Goal: Task Accomplishment & Management: Complete application form

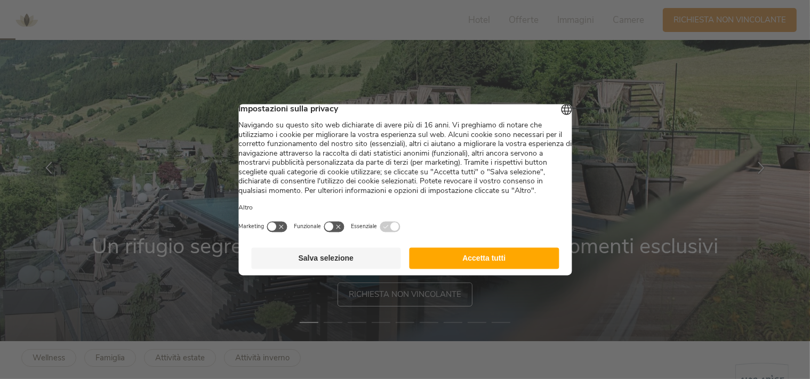
click at [458, 268] on button "Accetta tutti" at bounding box center [485, 257] width 150 height 21
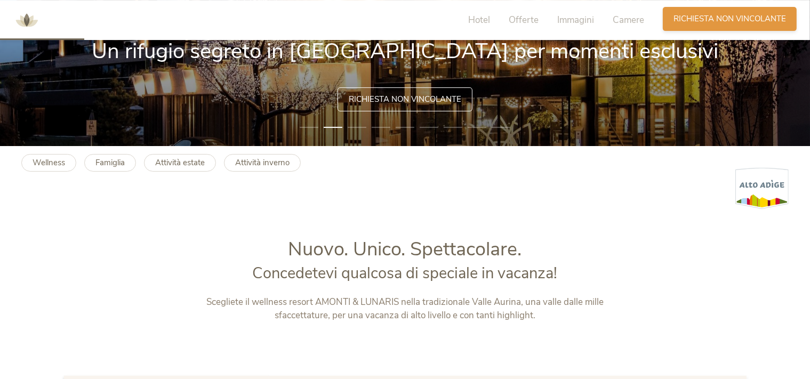
scroll to position [225, 0]
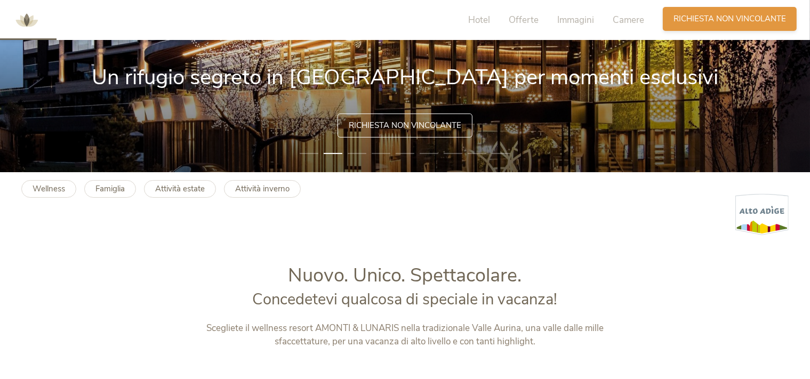
click at [707, 16] on span "Richiesta non vincolante" at bounding box center [730, 18] width 113 height 11
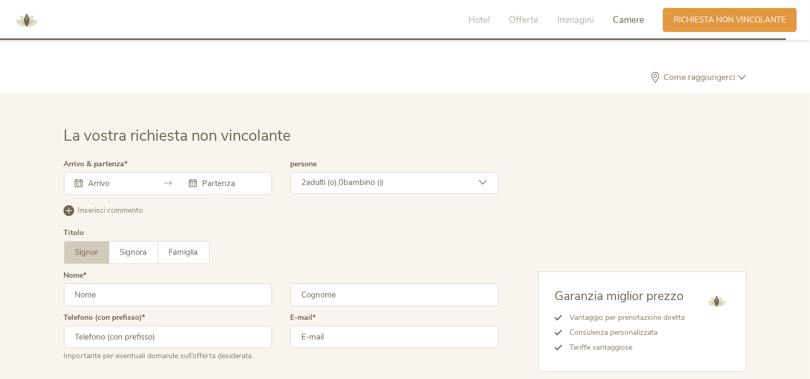
scroll to position [3166, 0]
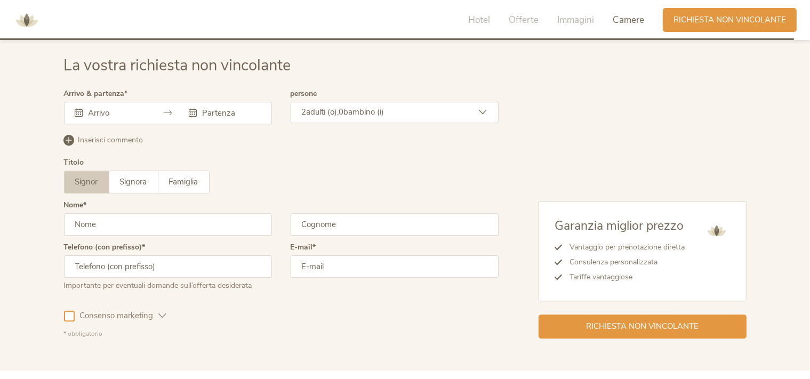
click at [123, 115] on input "text" at bounding box center [116, 113] width 61 height 11
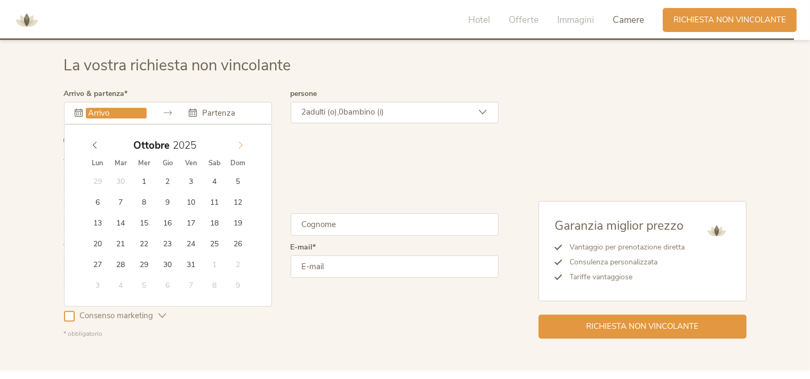
click at [240, 143] on icon at bounding box center [240, 144] width 7 height 7
type input "2026"
click at [240, 143] on icon at bounding box center [240, 144] width 7 height 7
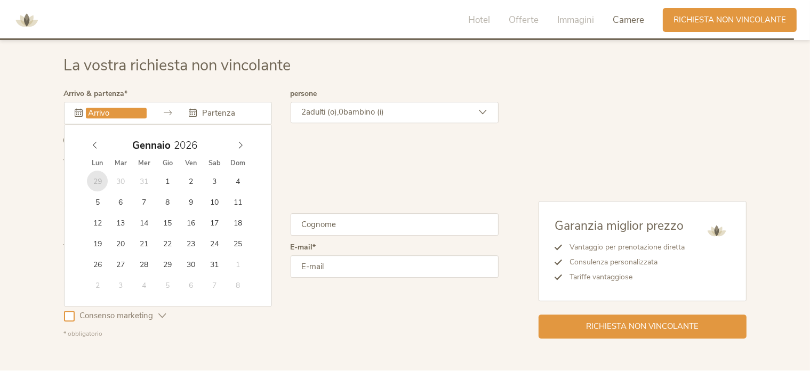
type input "29.12.2025"
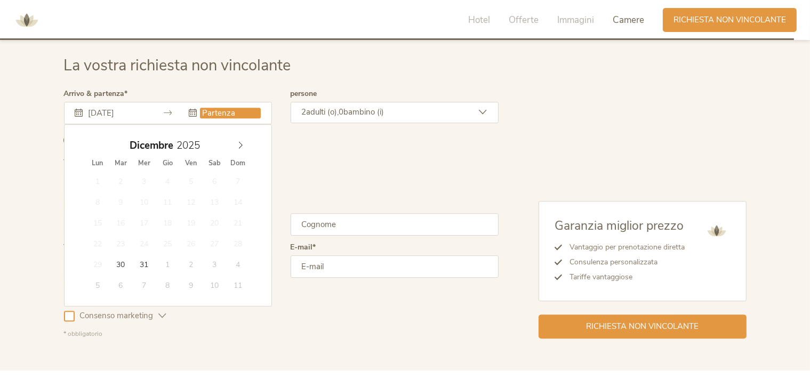
click at [243, 150] on div "Dicembre 2025" at bounding box center [168, 145] width 164 height 20
type input "2026"
click at [241, 143] on icon at bounding box center [240, 144] width 7 height 7
type input "04.01.2026"
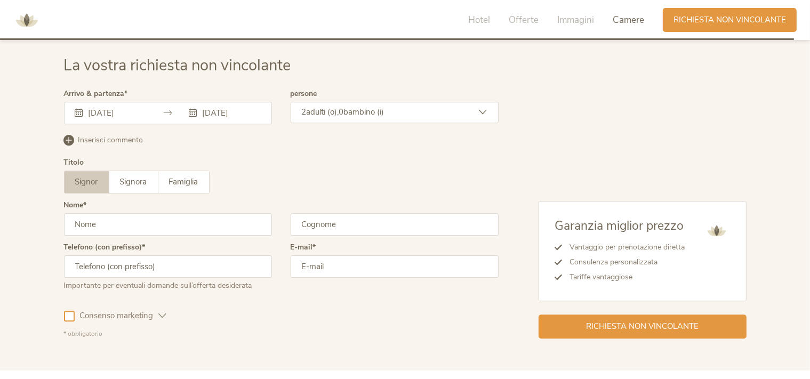
click at [370, 115] on span "bambino (i)" at bounding box center [364, 112] width 41 height 11
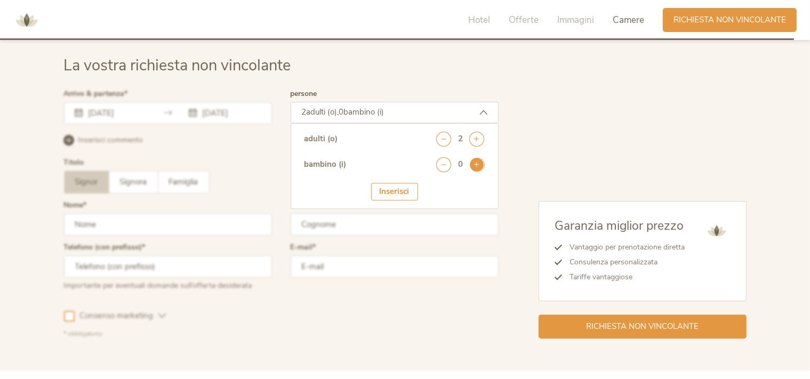
click at [479, 163] on icon at bounding box center [477, 164] width 15 height 15
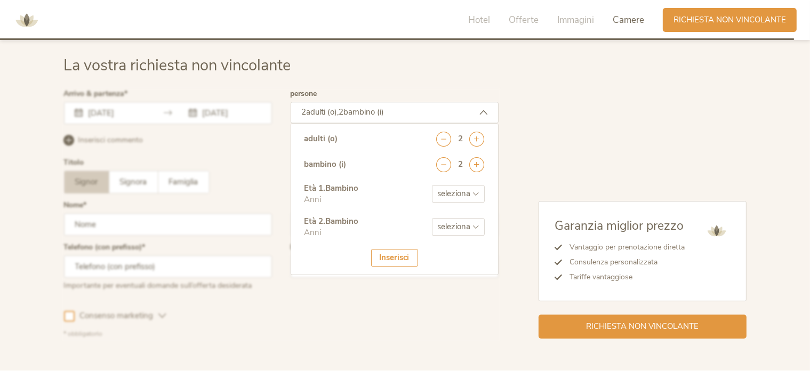
click at [432, 185] on select "seleziona 0 1 2 3 4 5 6 7 8 9 10 11 12 13 14 15 16 17" at bounding box center [458, 194] width 53 height 18
select select "1"
click option "1" at bounding box center [0, 0] width 0 height 0
click at [457, 214] on div "Età 1 . Bambino Anni seleziona 0 1 2 3 4 5 6 7 8 9 10 11 12 13 14 15 16 17 Età …" at bounding box center [395, 216] width 180 height 66
click at [432, 218] on select "seleziona 0 1 2 3 4 5 6 7 8 9 10 11 12 13 14 15 16 17" at bounding box center [458, 227] width 53 height 18
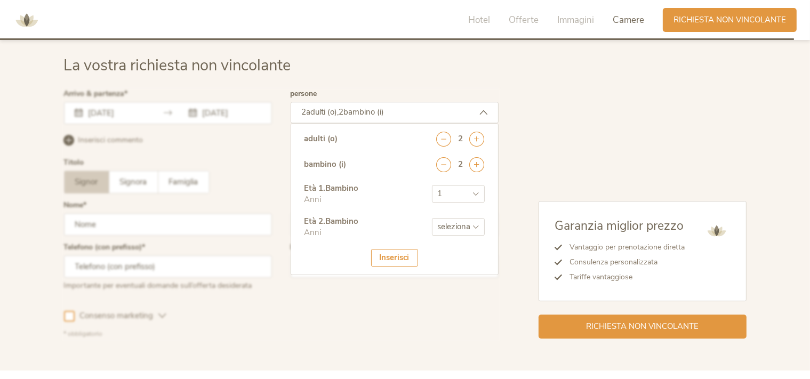
select select "3"
click option "3" at bounding box center [0, 0] width 0 height 0
click at [398, 255] on div "Inserisci" at bounding box center [394, 258] width 47 height 18
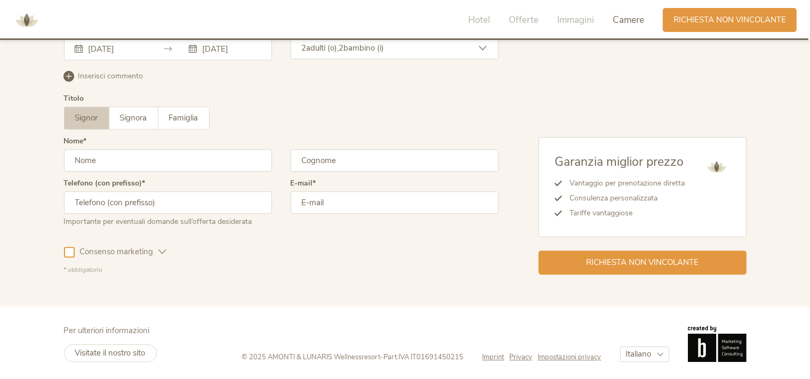
scroll to position [3173, 0]
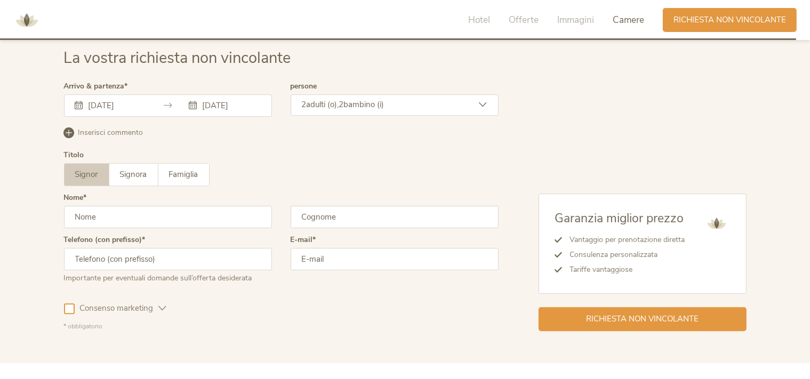
click at [132, 206] on input "text" at bounding box center [168, 217] width 208 height 22
type input "raffaele"
type input "scardamaglia"
type input "3480082559"
type input "a"
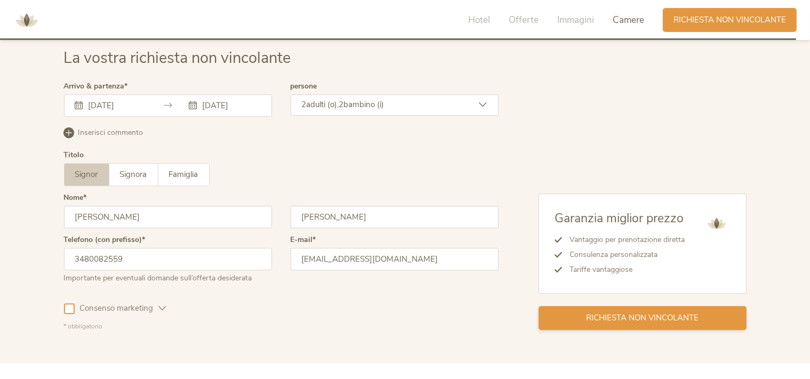
type input "raffaelescardamaglia@libero.it"
click at [633, 315] on span "Richiesta non vincolante" at bounding box center [642, 318] width 113 height 11
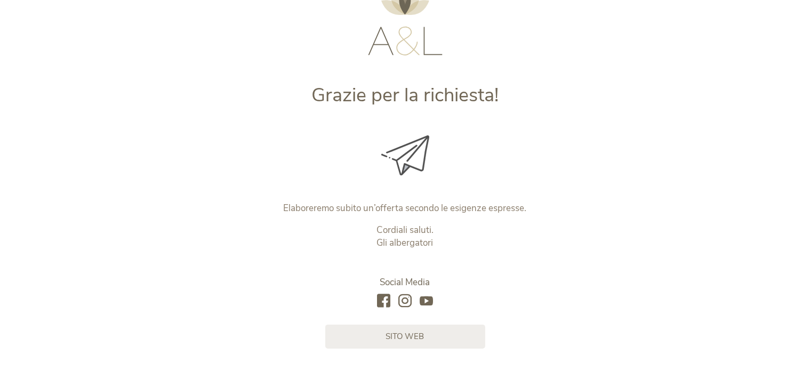
scroll to position [137, 0]
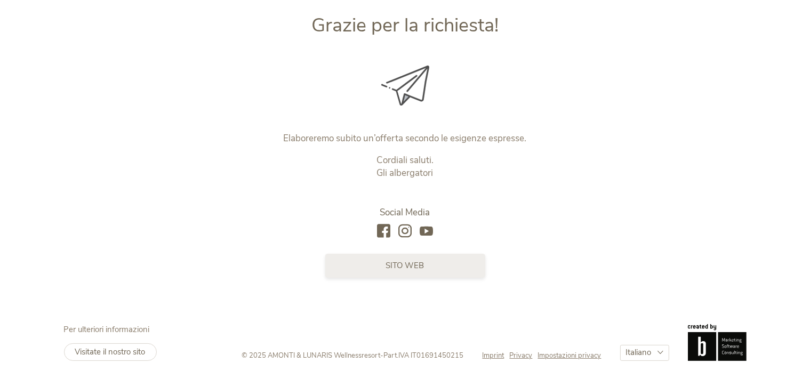
click at [414, 268] on span "sito web" at bounding box center [405, 265] width 38 height 11
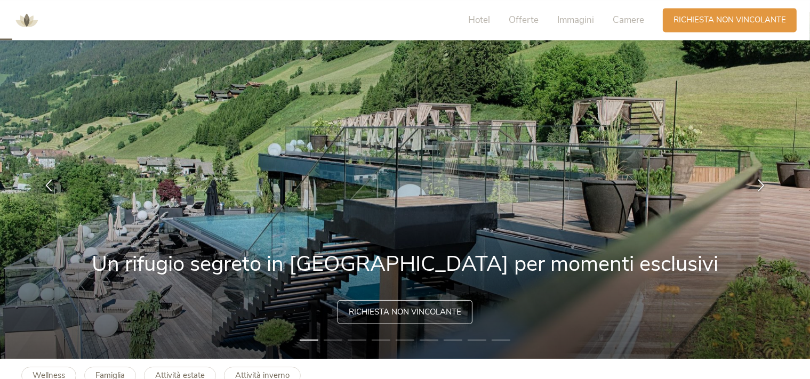
scroll to position [56, 0]
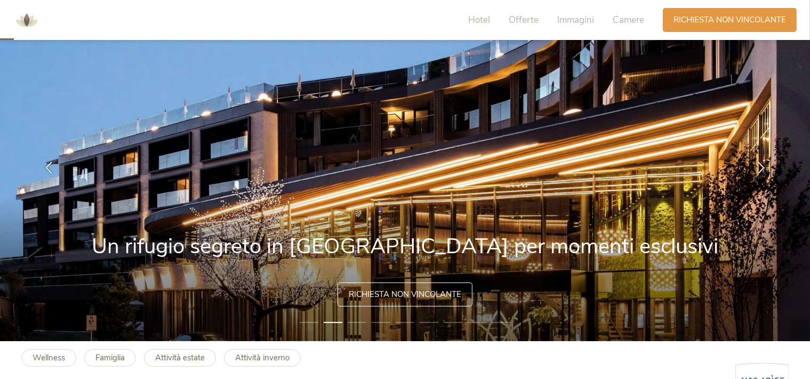
click at [723, 3] on div "Hotel Offerte Immagini Camere Richiesta Richiesta non vincolante" at bounding box center [405, 20] width 810 height 40
click at [725, 18] on span "Richiesta non vincolante" at bounding box center [730, 18] width 113 height 11
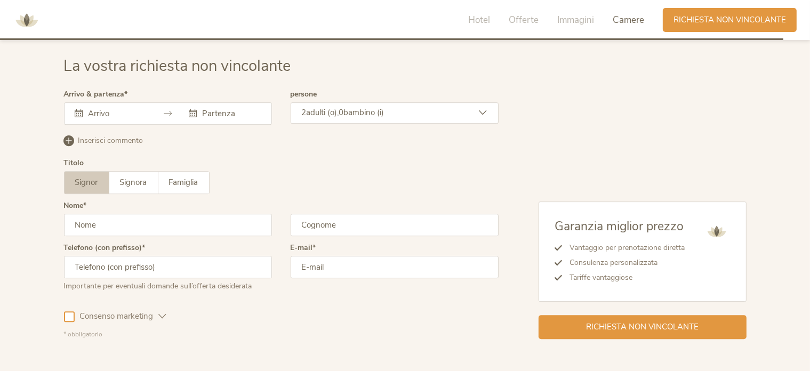
scroll to position [3166, 0]
click at [149, 116] on div at bounding box center [168, 113] width 208 height 22
click at [175, 109] on div at bounding box center [168, 113] width 208 height 22
click at [171, 109] on icon at bounding box center [168, 113] width 8 height 8
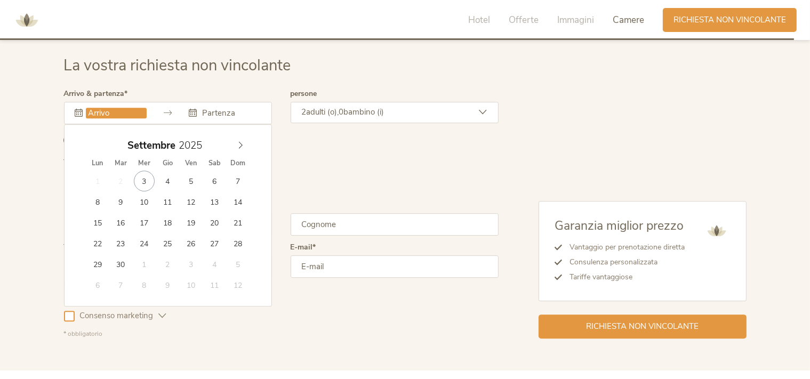
click at [100, 112] on input "text" at bounding box center [116, 113] width 61 height 11
click at [241, 146] on icon at bounding box center [241, 145] width 4 height 7
type input "2026"
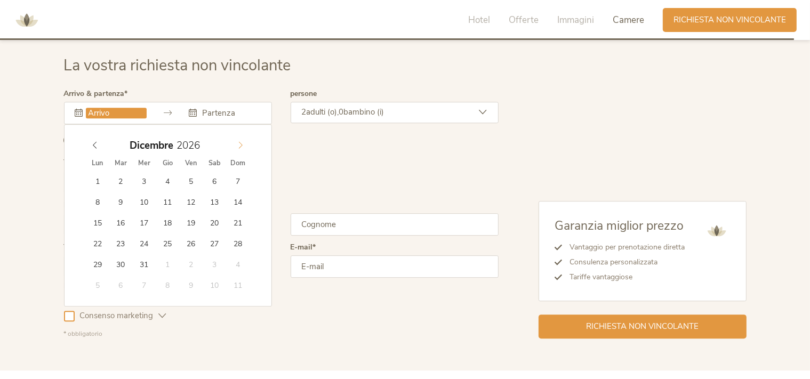
click at [241, 146] on icon at bounding box center [241, 145] width 4 height 7
type input "19.01.2026"
type input "2026"
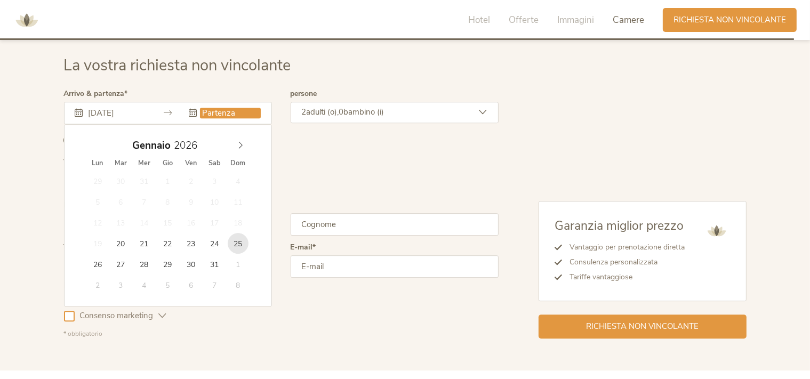
type input "25.01.2026"
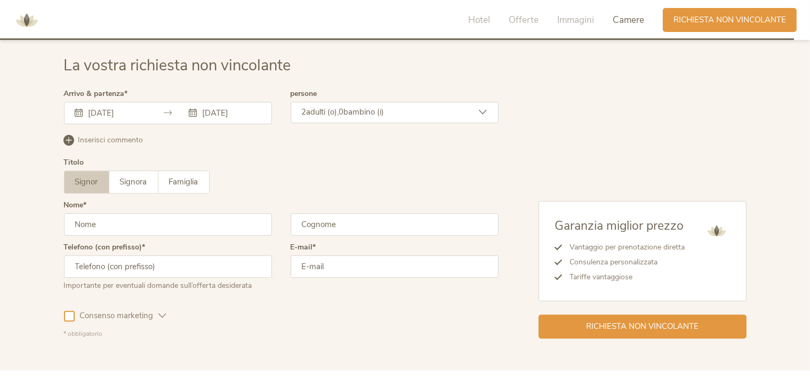
click at [381, 110] on span "bambino (i)" at bounding box center [364, 112] width 41 height 11
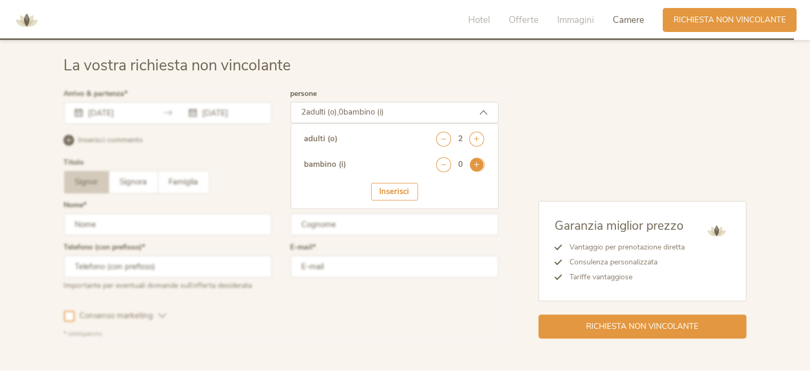
click at [477, 164] on icon at bounding box center [477, 164] width 15 height 15
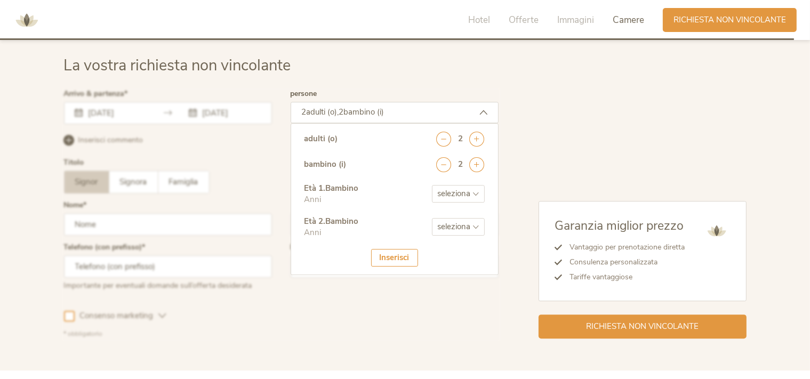
click at [432, 185] on select "seleziona 0 1 2 3 4 5 6 7 8 9 10 11 12 13 14 15 16 17" at bounding box center [458, 194] width 53 height 18
select select "1"
click option "1" at bounding box center [0, 0] width 0 height 0
click at [432, 218] on select "seleziona 0 1 2 3 4 5 6 7 8 9 10 11 12 13 14 15 16 17" at bounding box center [458, 227] width 53 height 18
select select "3"
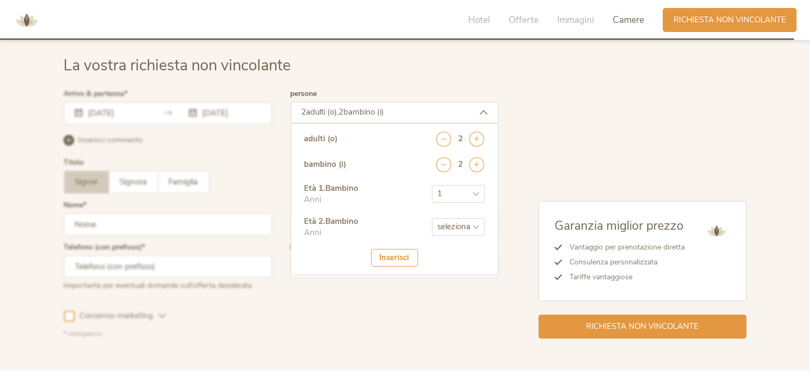
click option "3" at bounding box center [0, 0] width 0 height 0
click at [395, 253] on div "Inserisci" at bounding box center [394, 258] width 47 height 18
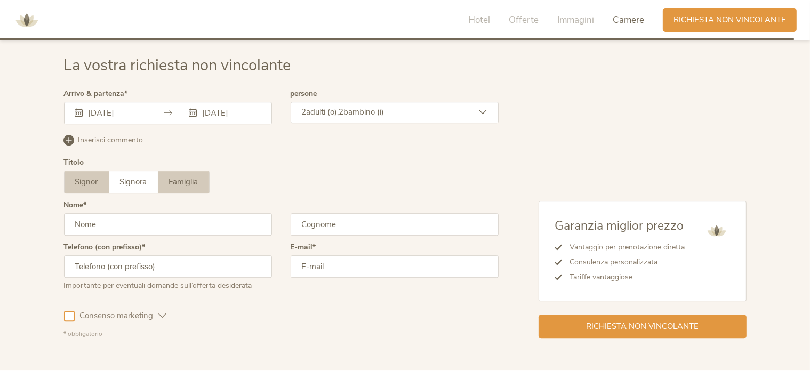
click at [190, 186] on span "Famiglia" at bounding box center [183, 182] width 29 height 11
drag, startPoint x: 91, startPoint y: 183, endPoint x: 119, endPoint y: 217, distance: 43.5
click at [92, 184] on span "Signor" at bounding box center [86, 182] width 23 height 11
click at [122, 225] on input "text" at bounding box center [168, 224] width 208 height 22
type input "raffaele"
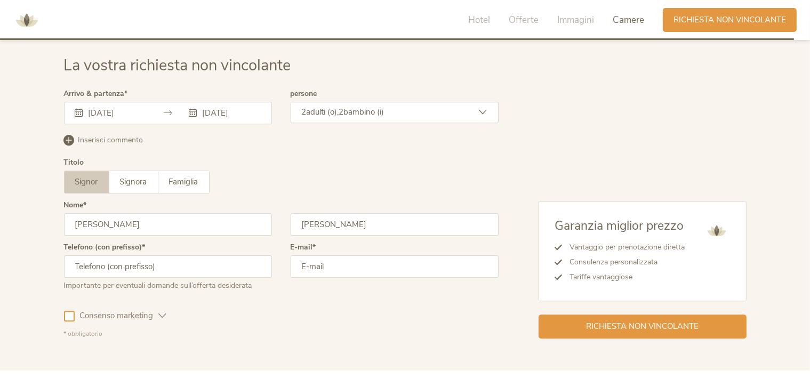
type input "scardamaglia"
click at [162, 262] on input "text" at bounding box center [168, 266] width 208 height 22
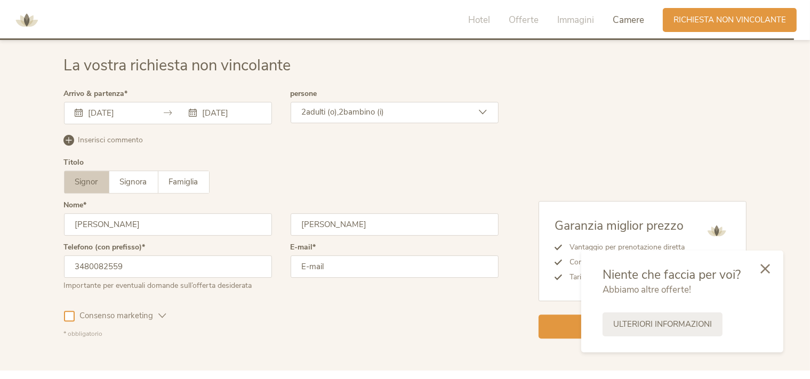
type input "3480082559"
click at [323, 268] on input "email" at bounding box center [395, 266] width 208 height 22
type input "raffaelescardamaglia@libero.it"
click at [69, 317] on div at bounding box center [69, 316] width 11 height 11
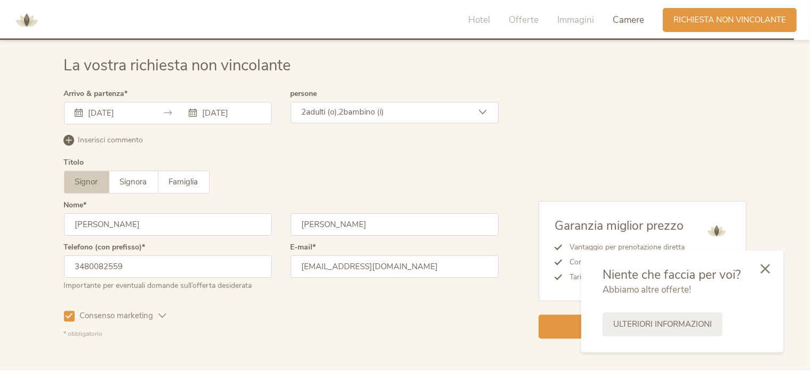
drag, startPoint x: 763, startPoint y: 269, endPoint x: 731, endPoint y: 274, distance: 31.8
click at [747, 271] on div "Niente che faccia per voi? Abbiamo altre offerte! Ulteriori informazioni" at bounding box center [682, 302] width 202 height 102
click at [75, 315] on span "Consenso marketing" at bounding box center [117, 315] width 84 height 11
click at [761, 266] on icon at bounding box center [766, 268] width 10 height 10
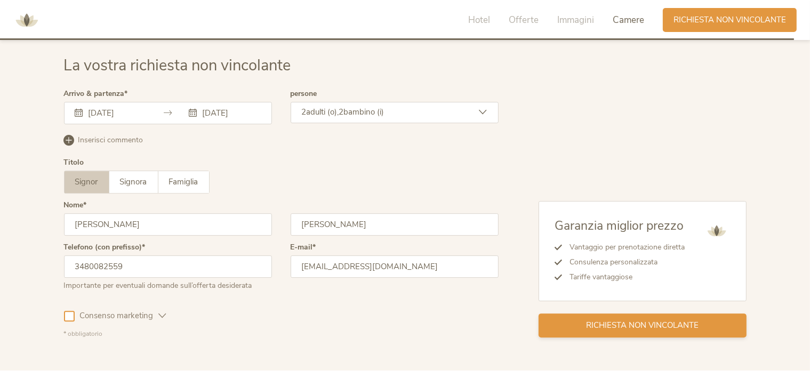
click at [654, 326] on span "Richiesta non vincolante" at bounding box center [642, 325] width 113 height 11
